Goal: Task Accomplishment & Management: Complete application form

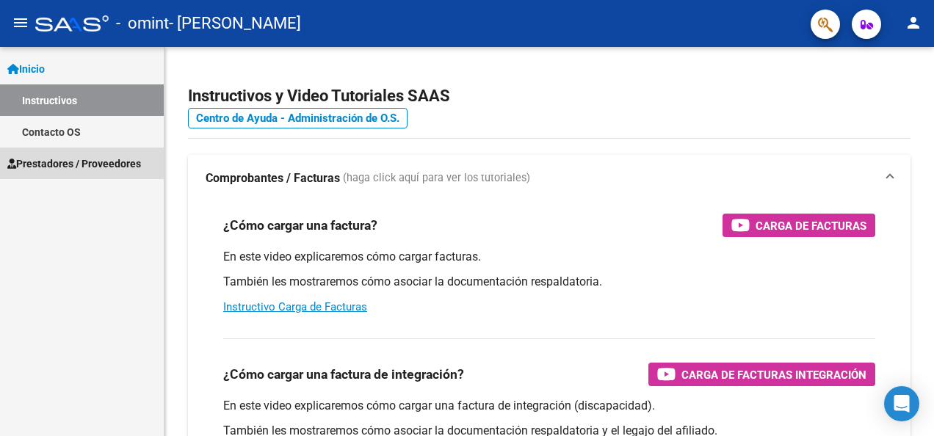
click at [79, 157] on span "Prestadores / Proveedores" at bounding box center [74, 164] width 134 height 16
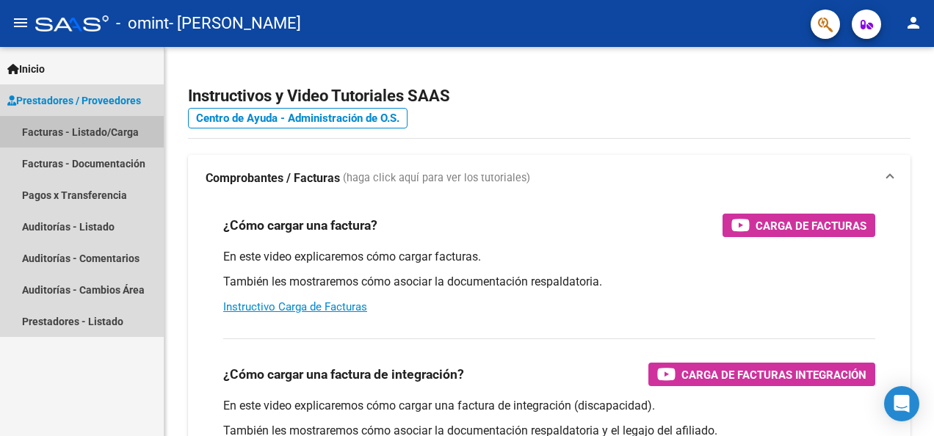
click at [129, 134] on link "Facturas - Listado/Carga" at bounding box center [82, 132] width 164 height 32
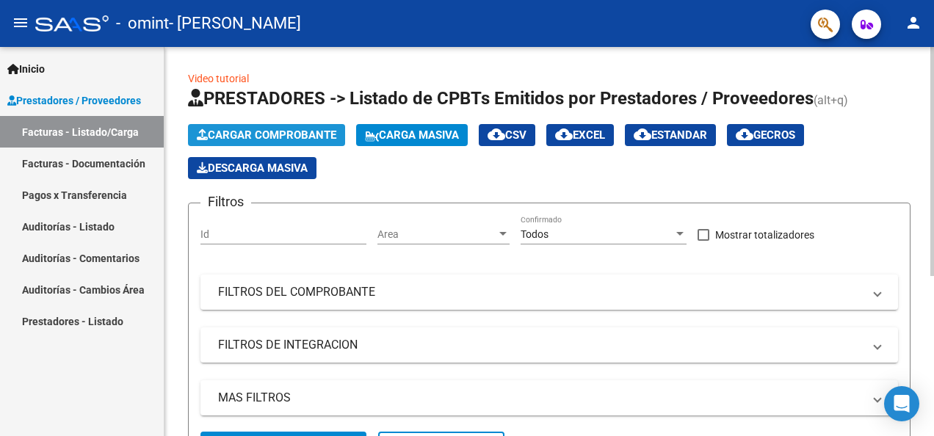
click at [303, 135] on span "Cargar Comprobante" at bounding box center [267, 135] width 140 height 13
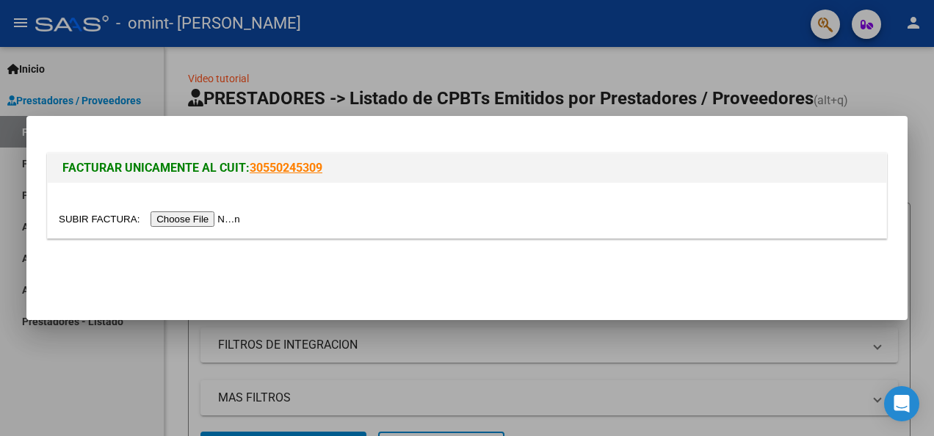
click at [195, 220] on input "file" at bounding box center [152, 219] width 186 height 15
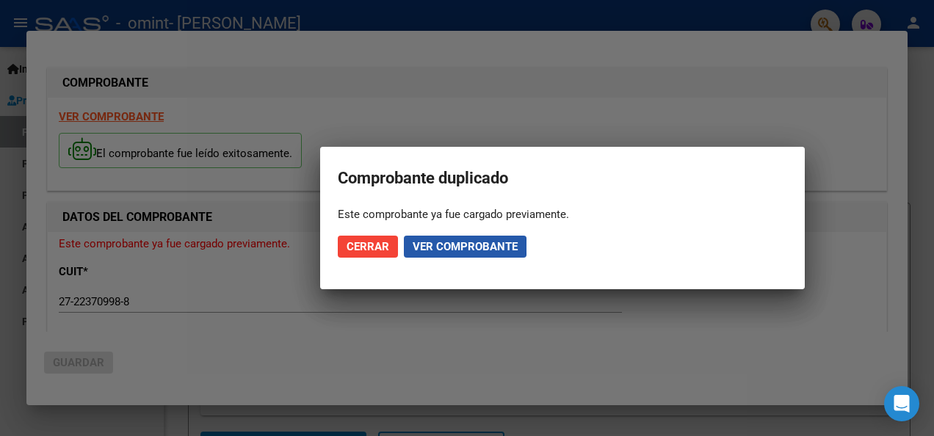
click at [433, 247] on span "Ver comprobante" at bounding box center [465, 246] width 105 height 13
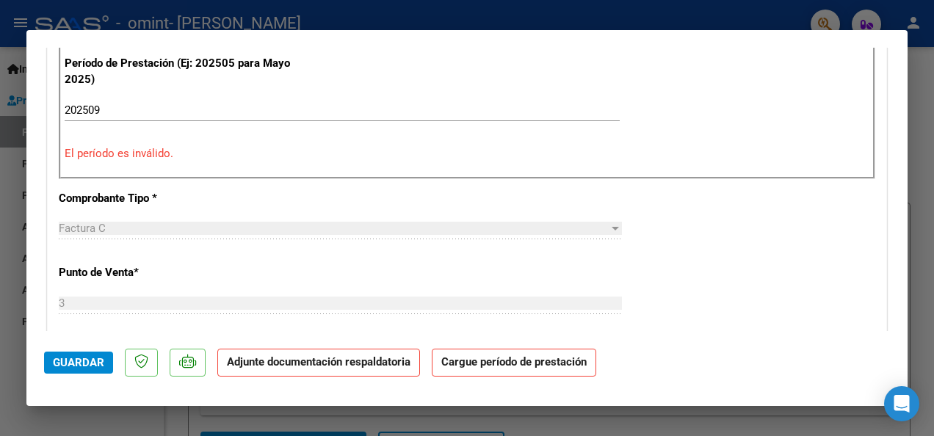
scroll to position [381, 0]
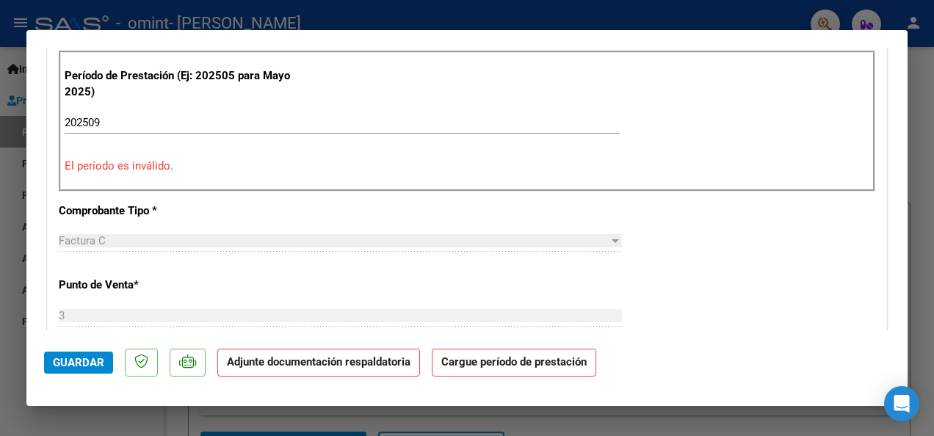
click at [249, 123] on input "202509" at bounding box center [342, 122] width 555 height 13
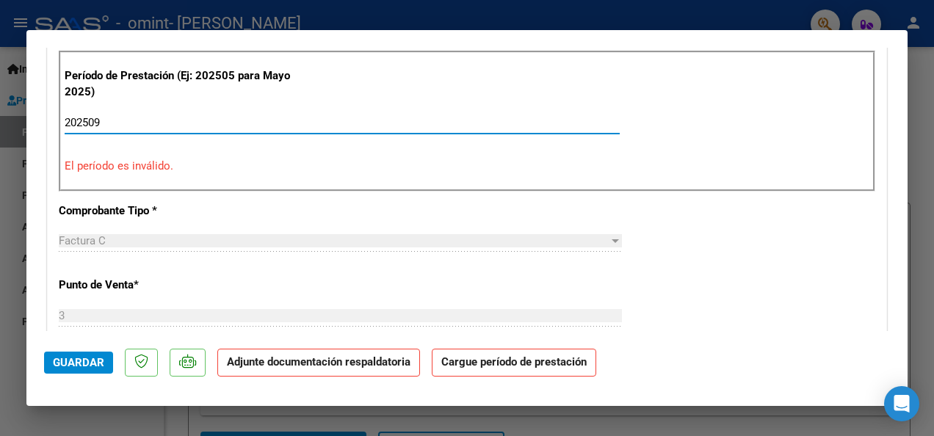
click at [249, 123] on input "202509" at bounding box center [342, 122] width 555 height 13
type input "202509"
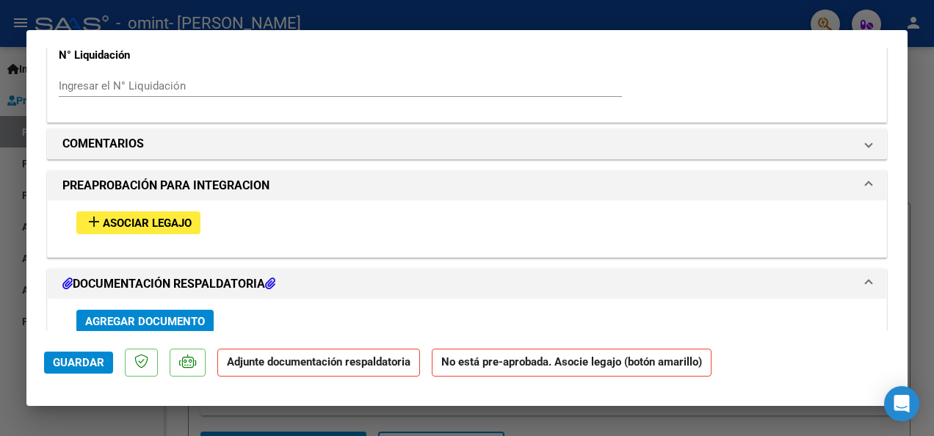
scroll to position [1141, 0]
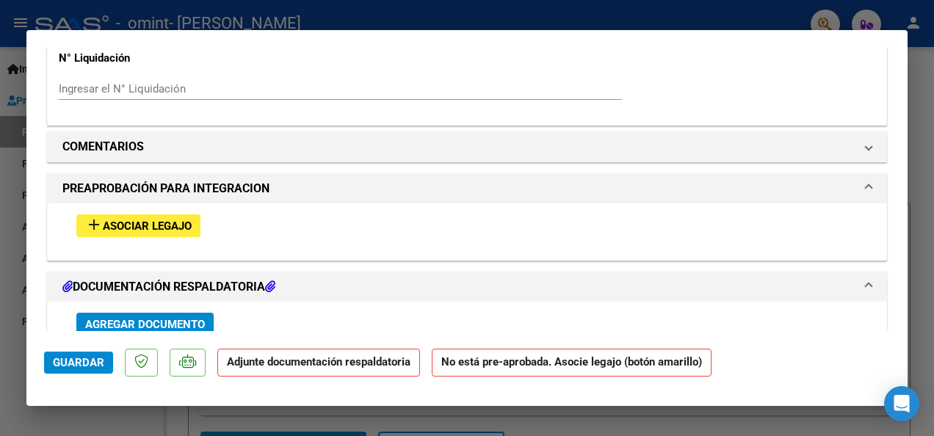
click at [138, 226] on span "Asociar Legajo" at bounding box center [147, 226] width 89 height 13
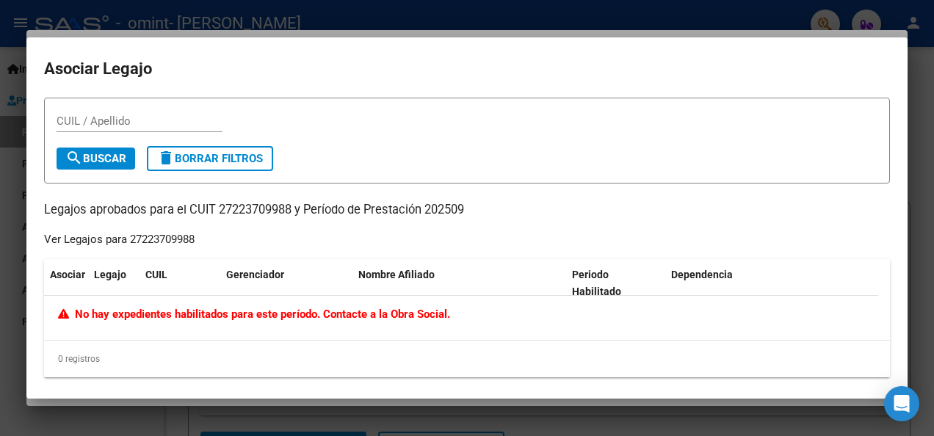
scroll to position [7, 0]
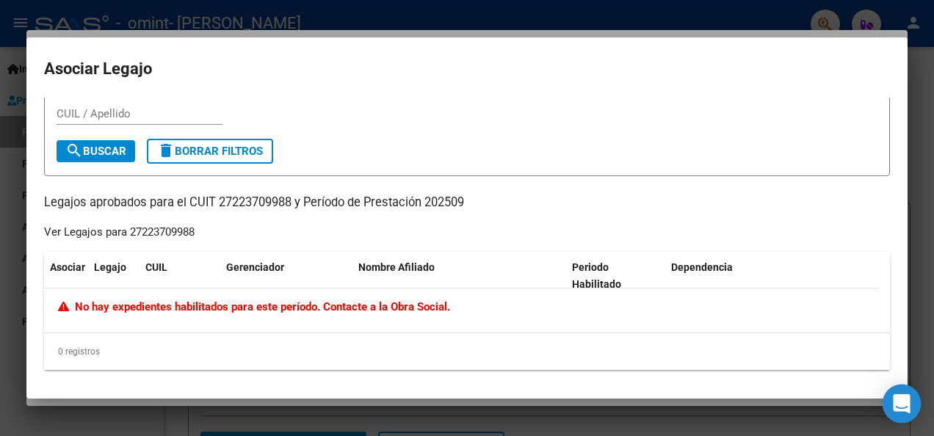
click at [900, 407] on icon "Open Intercom Messenger" at bounding box center [901, 403] width 17 height 19
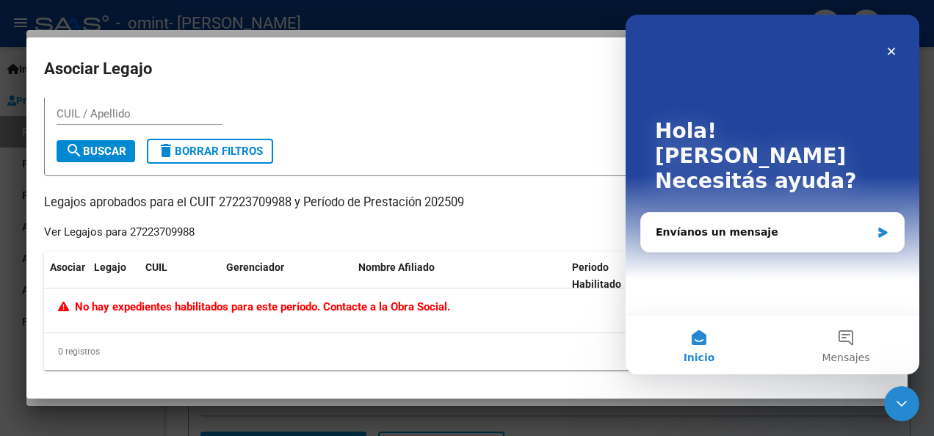
scroll to position [0, 0]
click at [805, 225] on div "Envíanos un mensaje" at bounding box center [763, 232] width 215 height 15
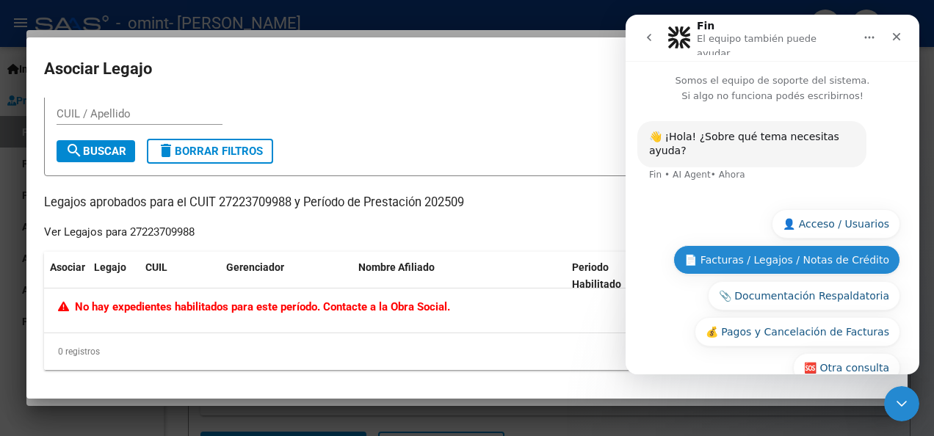
click at [801, 245] on button "📄 Facturas / Legajos / Notas de Crédito" at bounding box center [786, 259] width 227 height 29
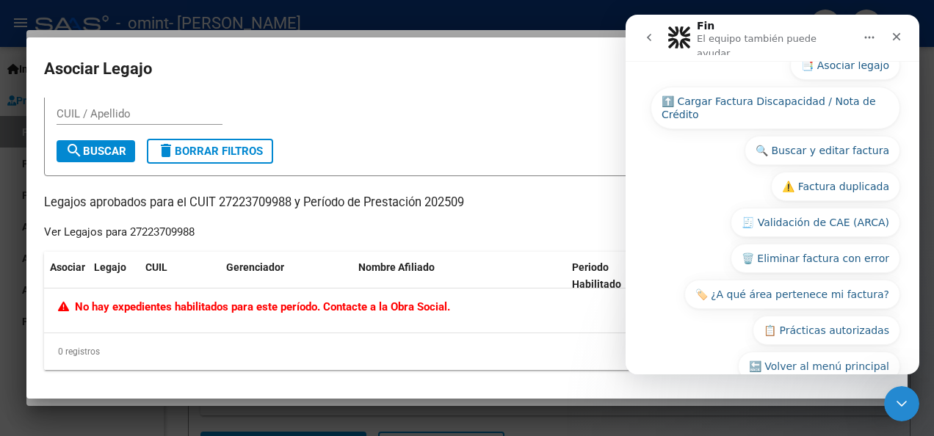
scroll to position [283, 0]
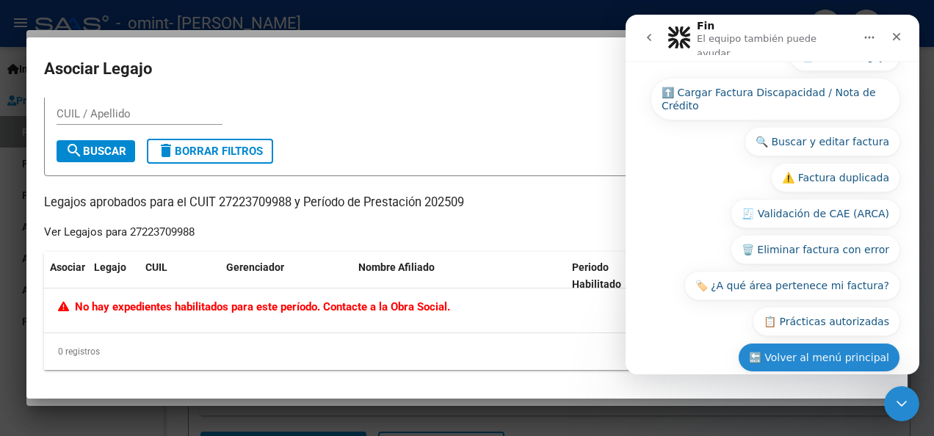
click at [805, 343] on button "🔙 Volver al menú principal" at bounding box center [819, 357] width 162 height 29
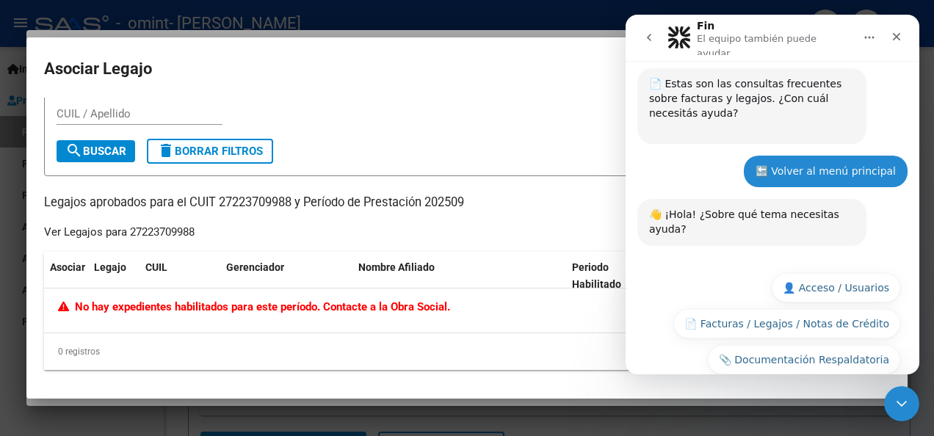
scroll to position [214, 0]
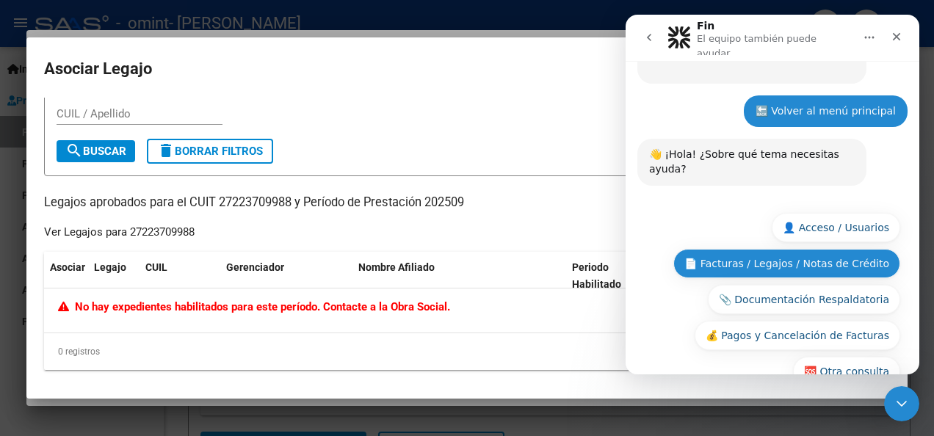
click at [821, 249] on button "📄 Facturas / Legajos / Notas de Crédito" at bounding box center [786, 263] width 227 height 29
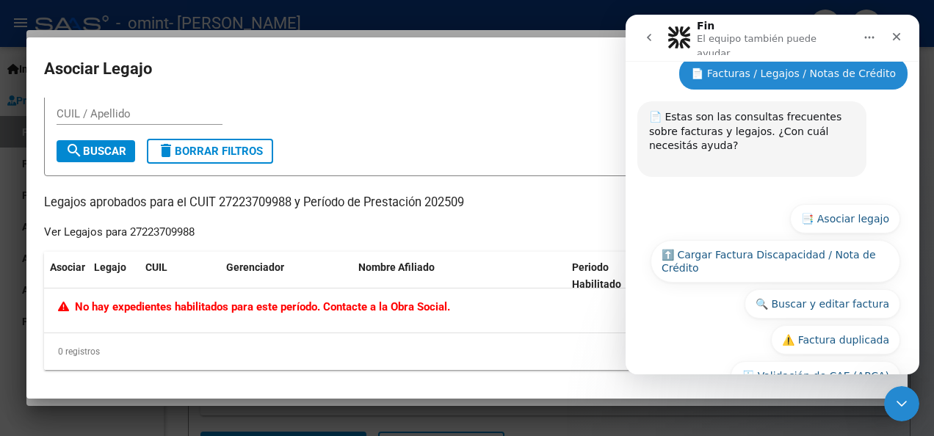
scroll to position [502, 0]
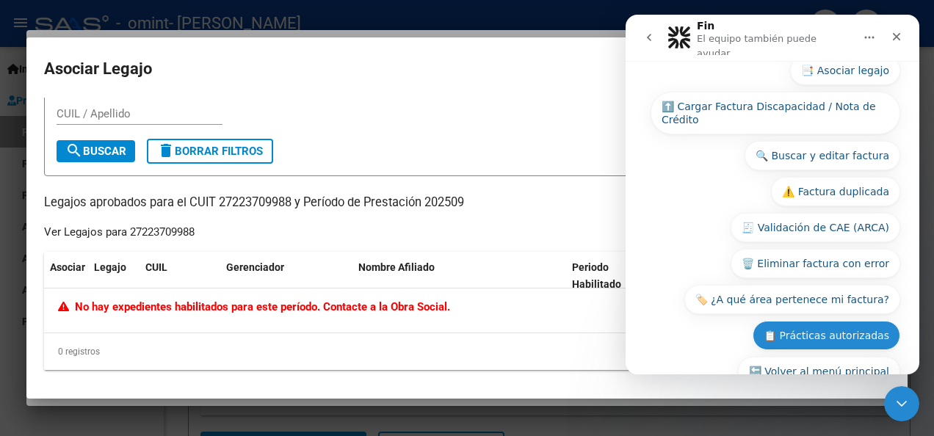
click at [827, 321] on button "📋 Prácticas autorizadas" at bounding box center [827, 335] width 148 height 29
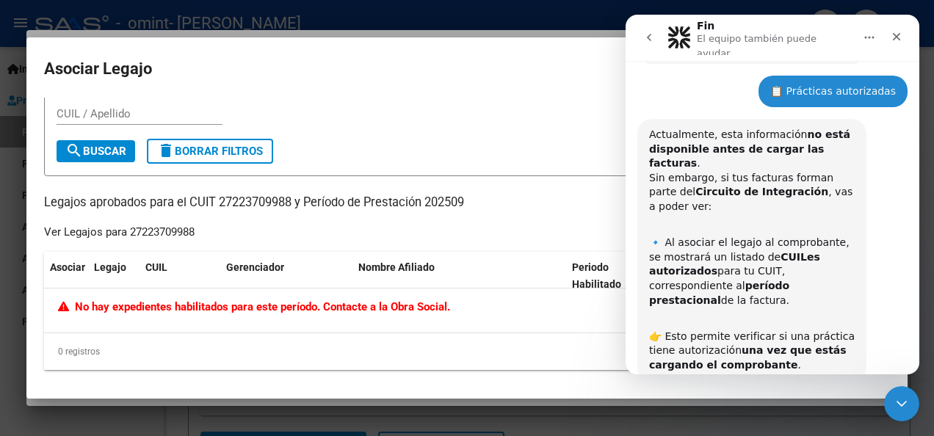
scroll to position [478, 0]
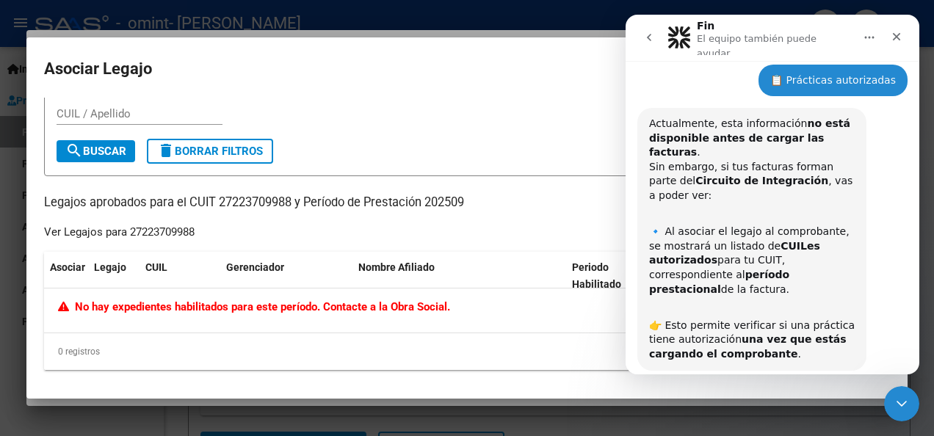
click at [743, 398] on button "📑 Asociar legajo" at bounding box center [753, 412] width 110 height 29
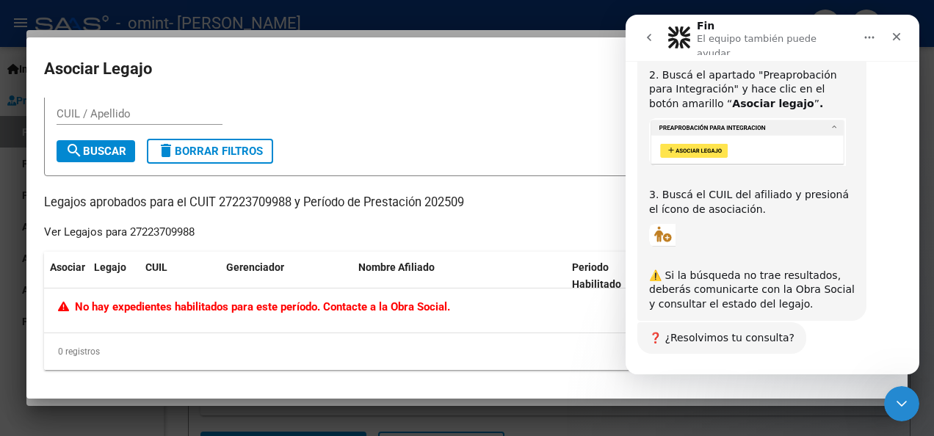
scroll to position [1025, 0]
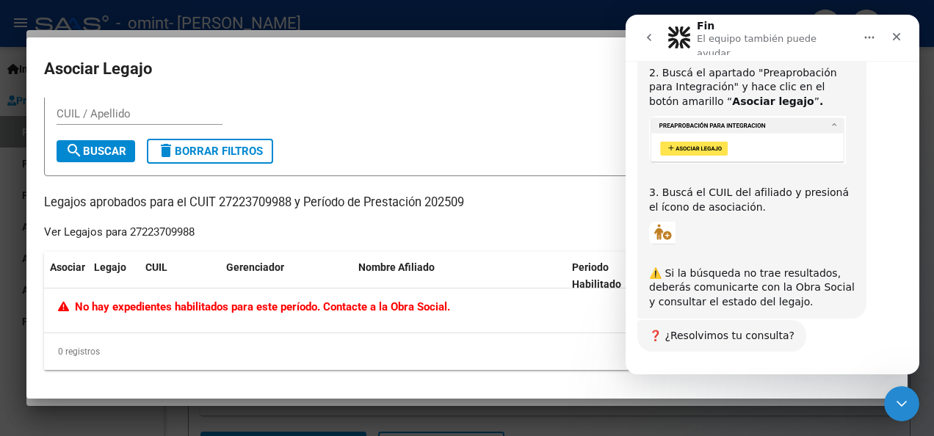
click at [856, 379] on button "❌ No, necesito más ayuda" at bounding box center [820, 393] width 162 height 29
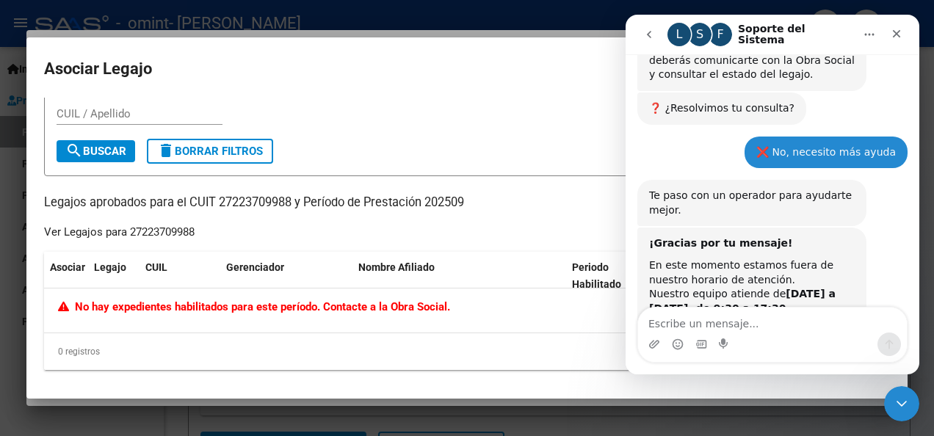
scroll to position [1257, 0]
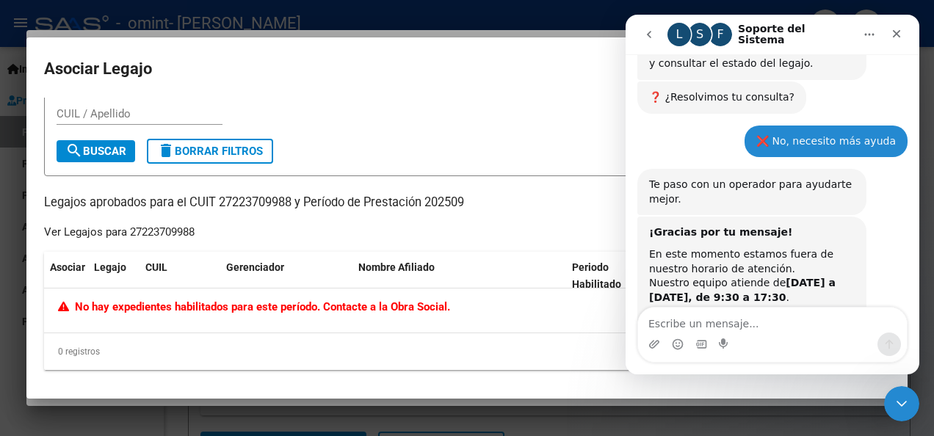
click at [827, 326] on textarea "Escribe un mensaje..." at bounding box center [772, 320] width 269 height 25
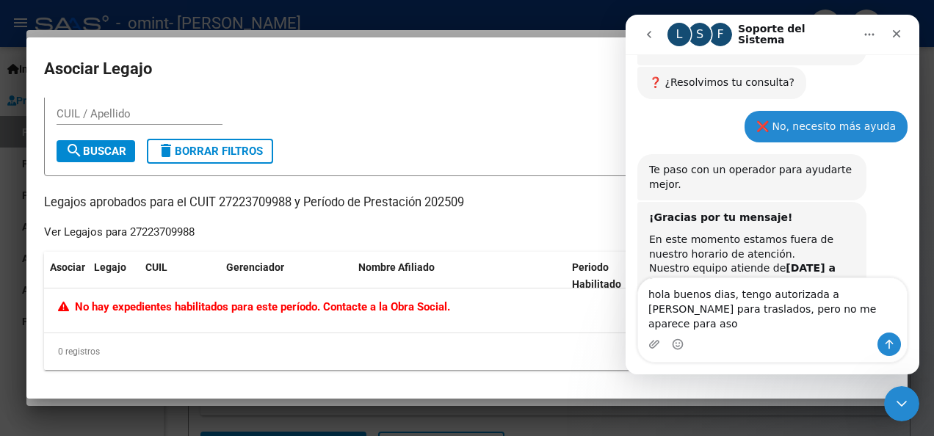
scroll to position [1287, 0]
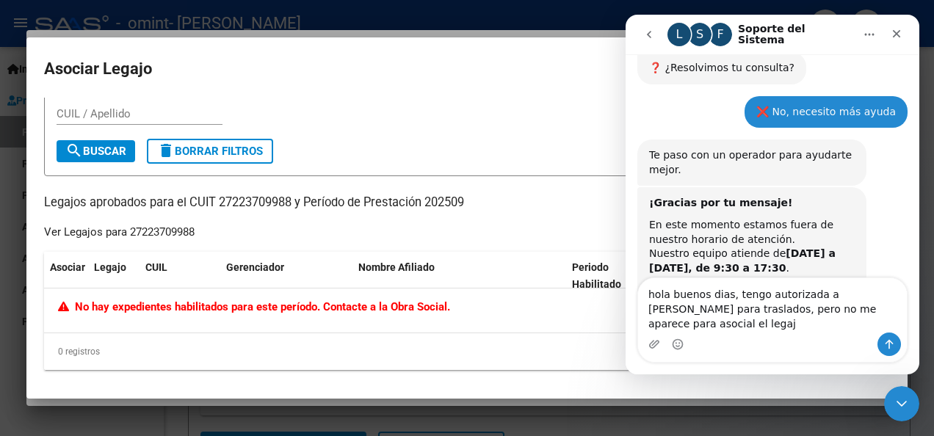
type textarea "hola buenos dias, tengo autorizada a [PERSON_NAME] para traslados, pero no me a…"
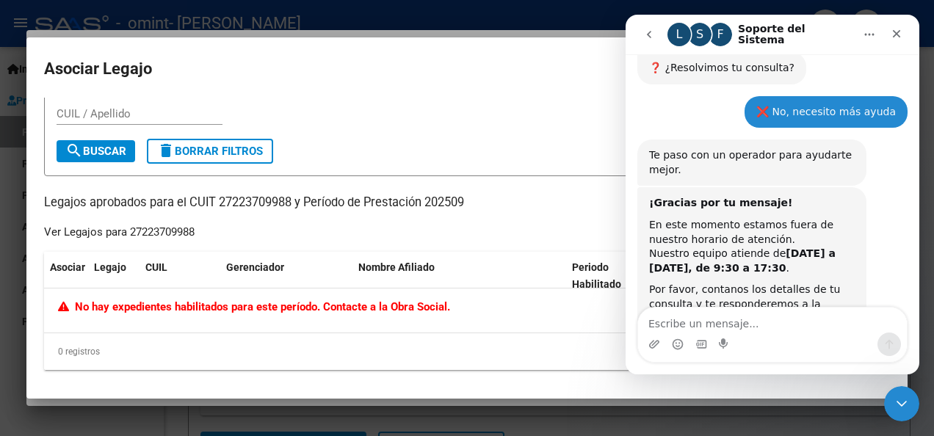
scroll to position [1330, 0]
